Goal: Task Accomplishment & Management: Manage account settings

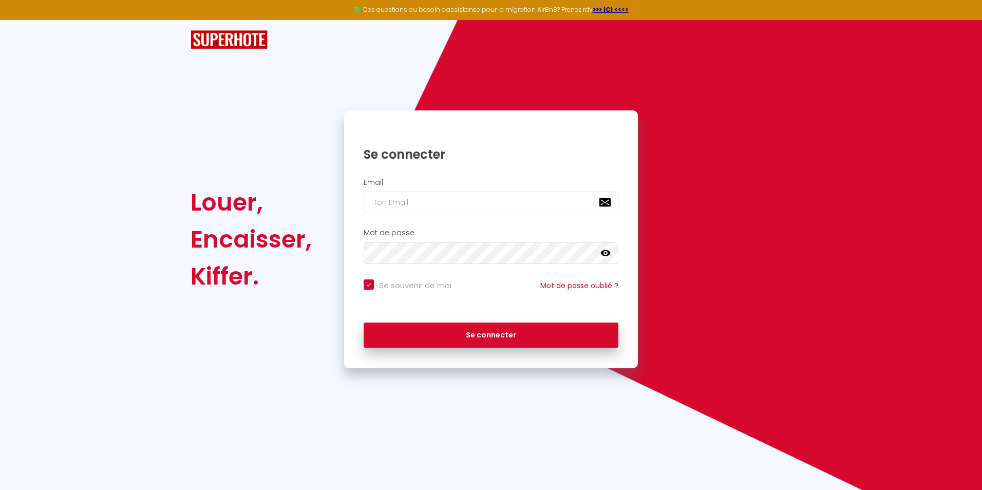
type input "[EMAIL_ADDRESS][DOMAIN_NAME]"
click at [364, 323] on button "Se connecter" at bounding box center [491, 336] width 255 height 26
checkbox input "true"
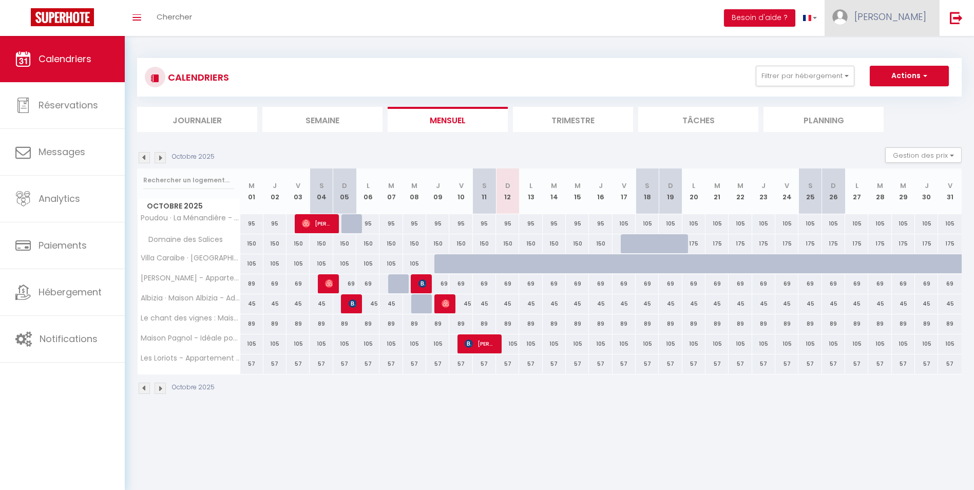
click at [902, 20] on span "[PERSON_NAME]" at bounding box center [891, 16] width 72 height 13
click at [884, 50] on link "Paramètres" at bounding box center [898, 51] width 76 height 17
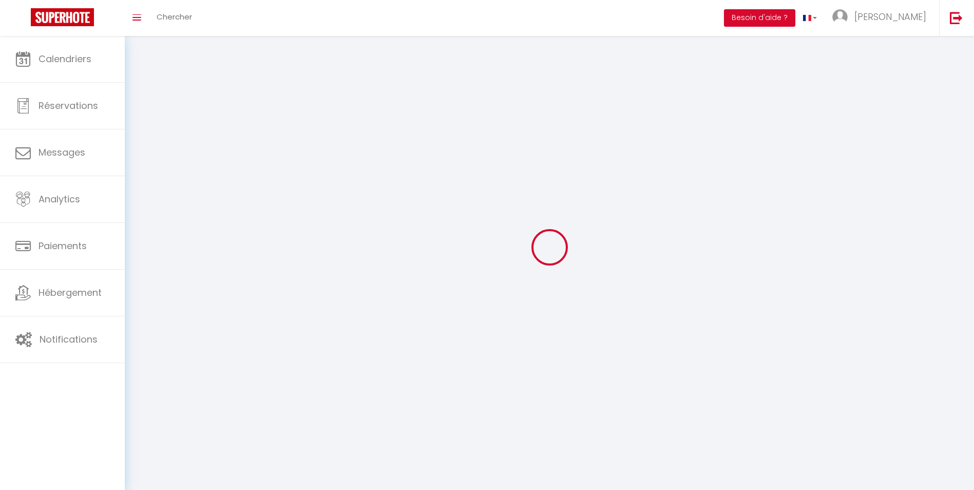
type input "[PERSON_NAME]"
type input "Allandrieu"
type input "0760304943"
type input "[STREET_ADDRESS]"
type input "11800"
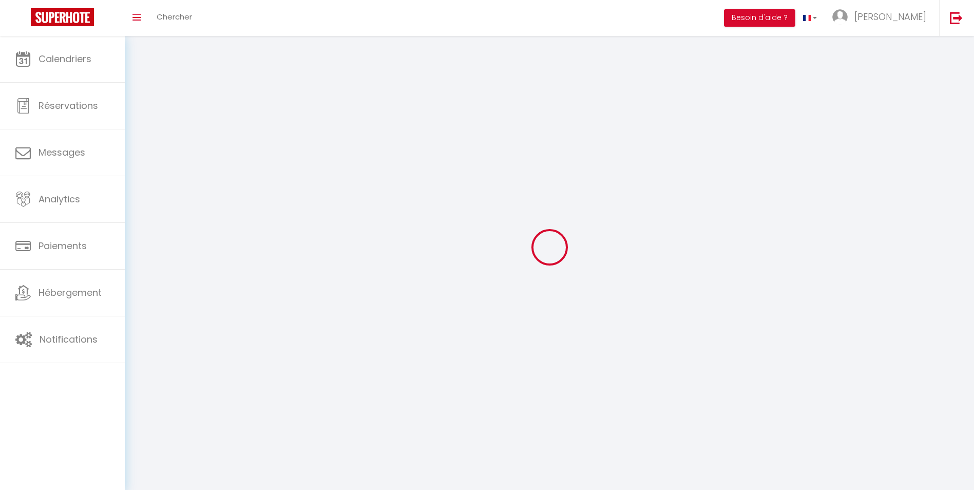
type input "BARBAIRA"
type input "sq4N31aGZhYm7gBoDqzlsKRjZ"
type input "8dnUbXaWuoNnn5nggQdvqcsTN"
type input "[URL][DOMAIN_NAME]"
type input "sq4N31aGZhYm7gBoDqzlsKRjZ"
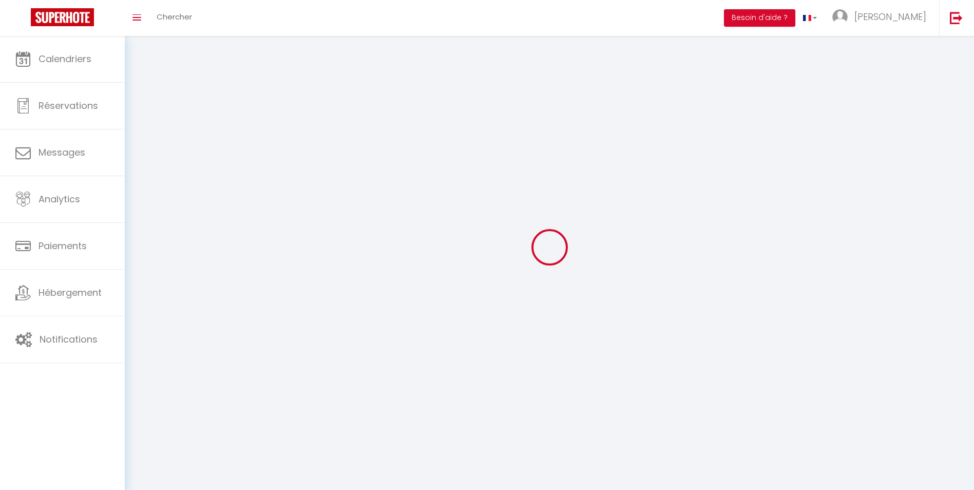
type input "8dnUbXaWuoNnn5nggQdvqcsTN"
type input "[URL][DOMAIN_NAME]"
select select "28"
select select "fr"
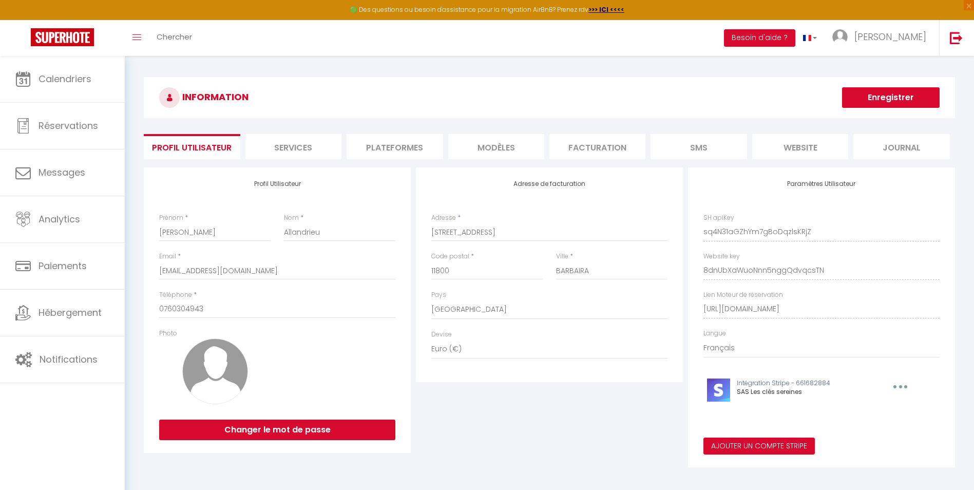
click at [391, 150] on li "Plateformes" at bounding box center [395, 146] width 96 height 25
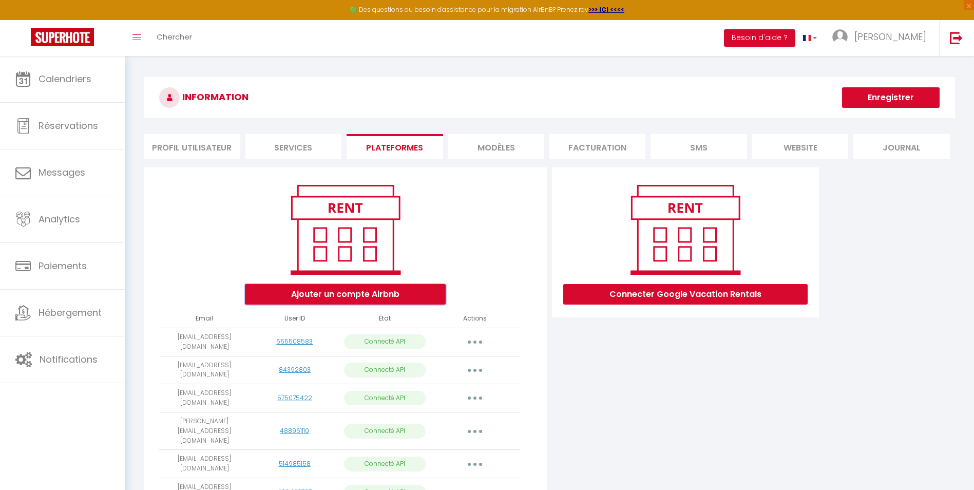
click at [366, 296] on button "Ajouter un compte Airbnb" at bounding box center [345, 294] width 201 height 21
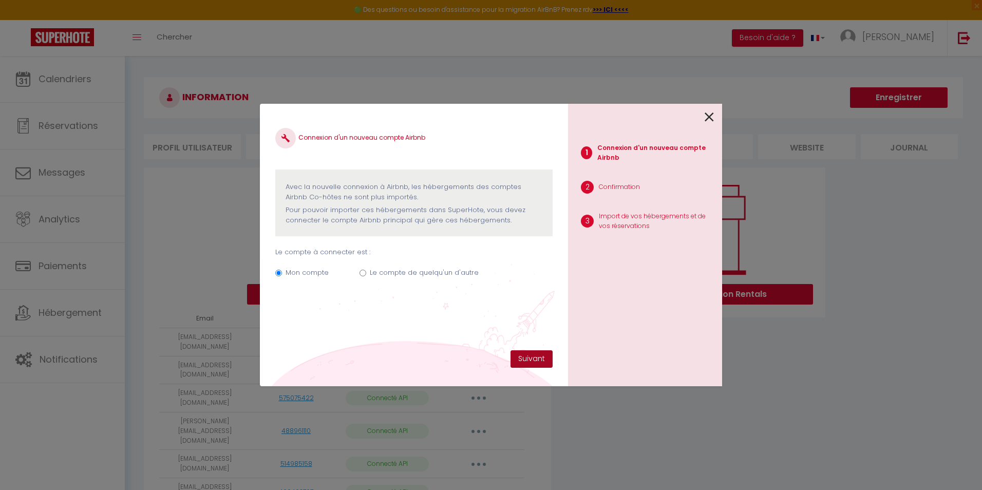
click at [528, 357] on button "Suivant" at bounding box center [532, 358] width 42 height 17
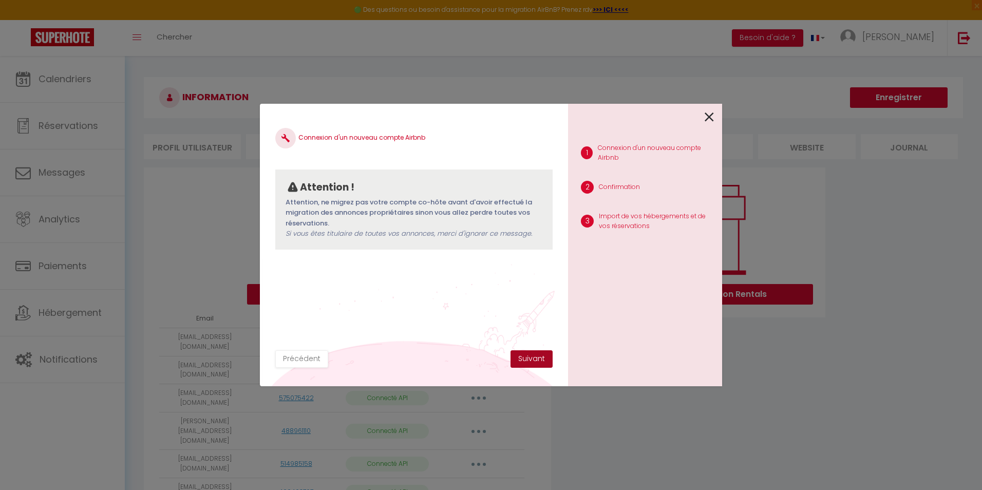
click at [525, 357] on button "Suivant" at bounding box center [532, 358] width 42 height 17
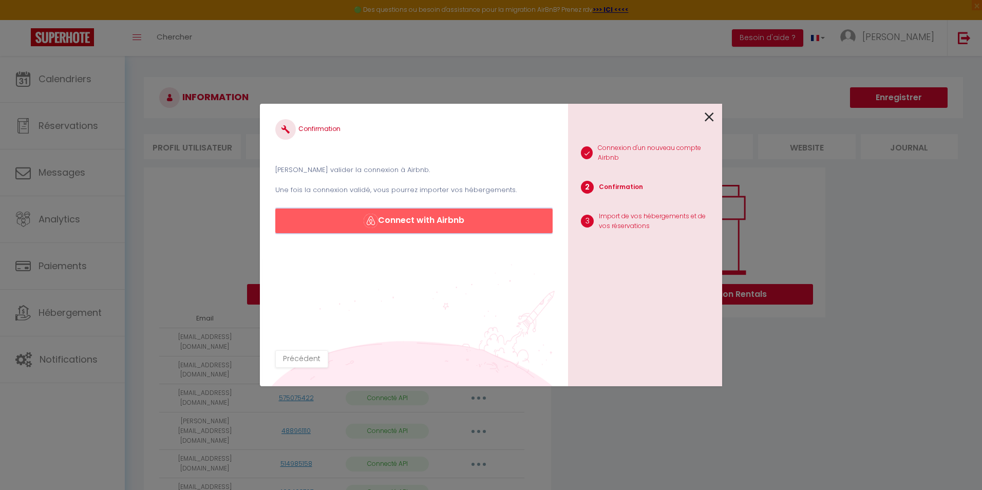
click at [454, 223] on button "Connect with Airbnb" at bounding box center [413, 221] width 277 height 25
drag, startPoint x: 708, startPoint y: 116, endPoint x: 651, endPoint y: 89, distance: 63.2
click at [708, 116] on icon at bounding box center [709, 116] width 9 height 15
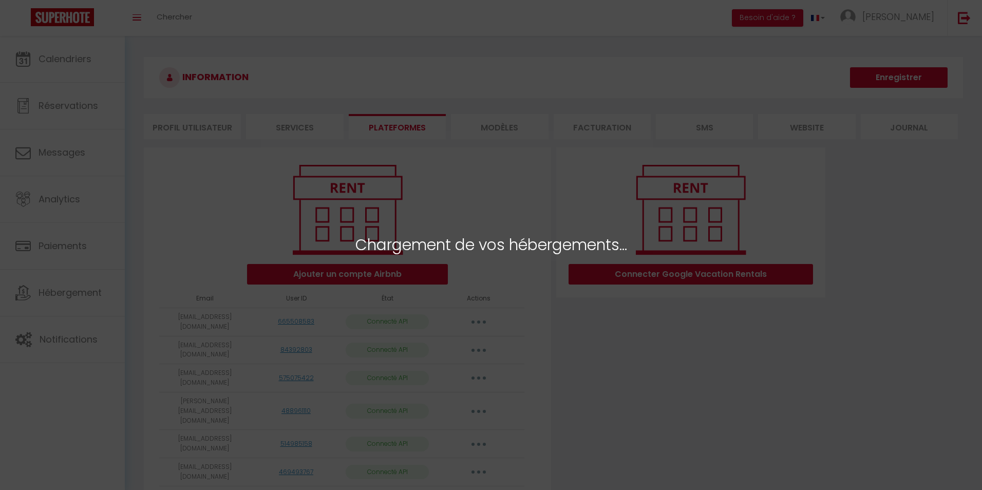
select select "57392"
select select "69624"
select select "57214"
select select "58373"
select select "57212"
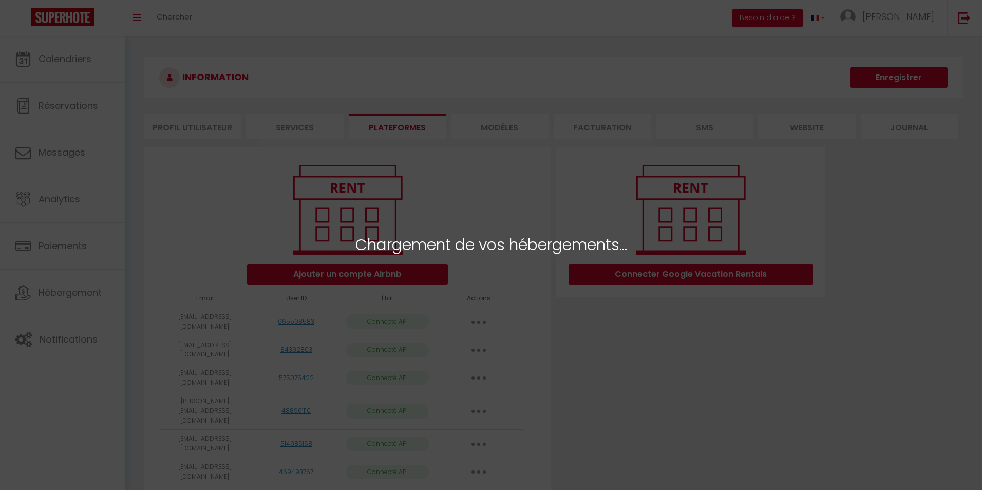
select select "59040"
select select "57413"
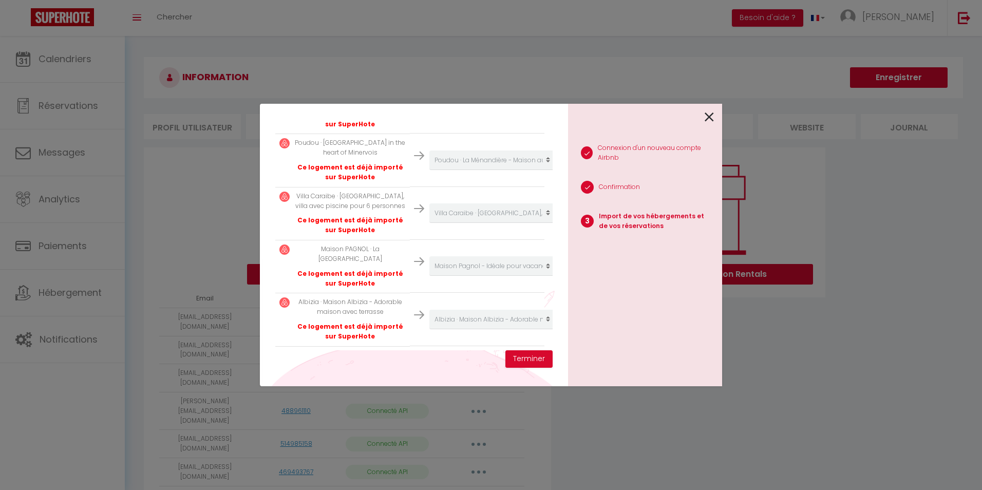
scroll to position [375, 0]
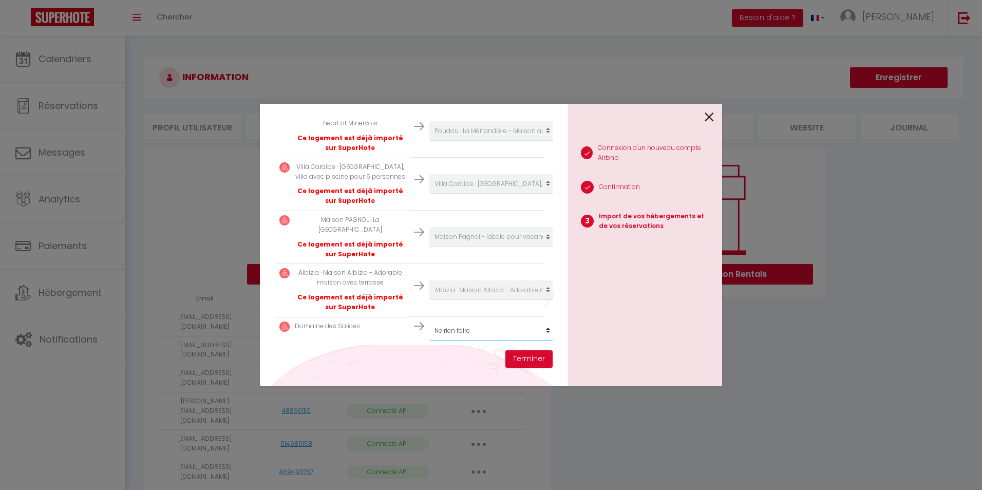
click at [503, 321] on select "Créer un nouvel hébergement Ne rien faire Poudou · La Ménandière - Maison au cœ…" at bounding box center [492, 331] width 126 height 20
select select "75094"
click at [429, 321] on select "Créer un nouvel hébergement Ne rien faire Poudou · La Ménandière - Maison au cœ…" at bounding box center [492, 331] width 126 height 20
click at [531, 360] on button "Terminer" at bounding box center [528, 358] width 47 height 17
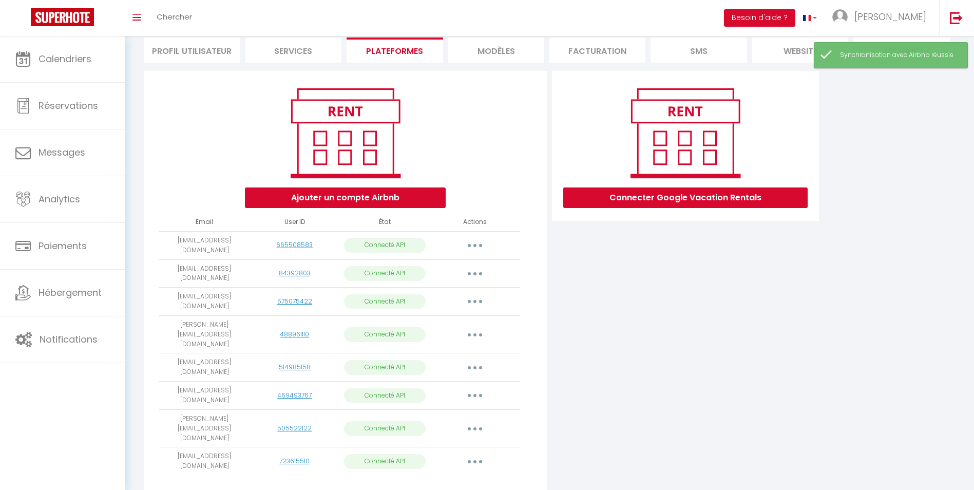
scroll to position [85, 0]
